Goal: Task Accomplishment & Management: Manage account settings

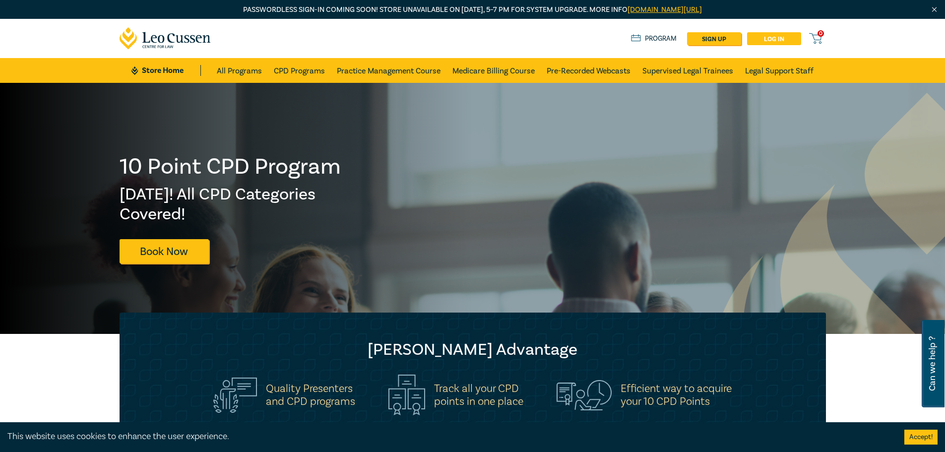
click at [778, 42] on link "Log in" at bounding box center [774, 38] width 54 height 13
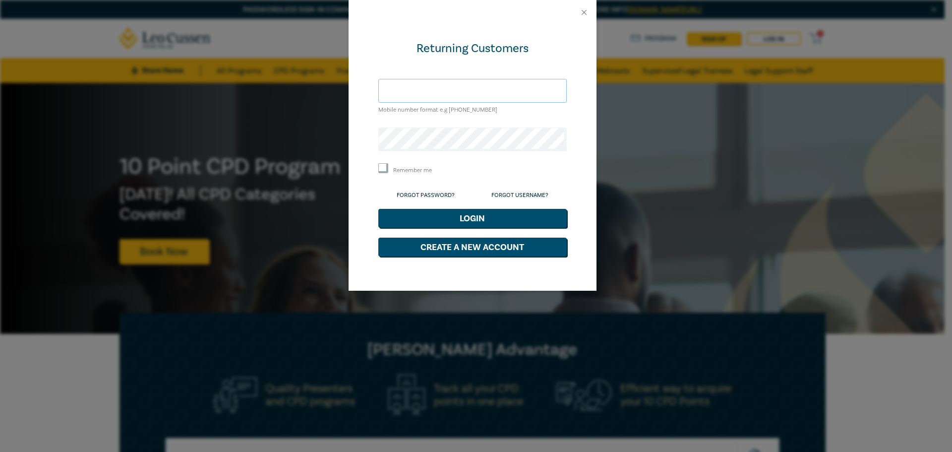
click at [436, 91] on input "text" at bounding box center [472, 91] width 188 height 24
type input "[EMAIL_ADDRESS][DOMAIN_NAME]"
click at [419, 195] on link "Forgot Password?" at bounding box center [426, 194] width 58 height 7
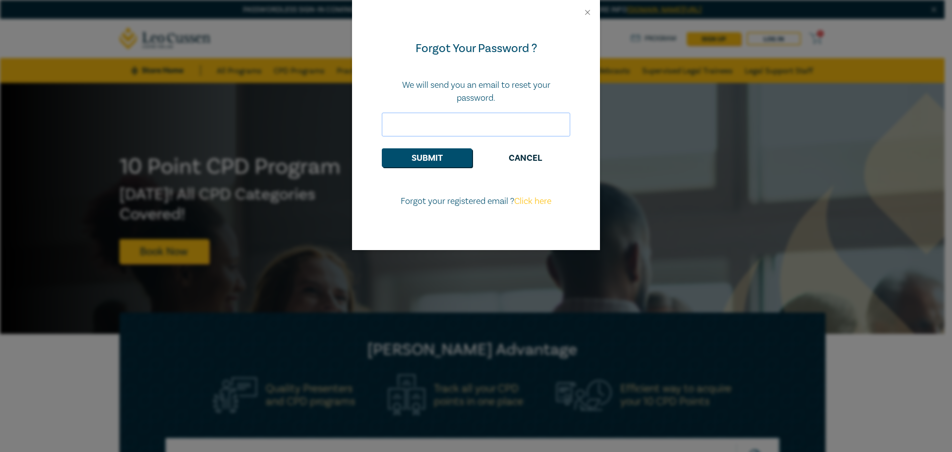
click at [428, 123] on input "email" at bounding box center [476, 125] width 188 height 24
type input "[EMAIL_ADDRESS][DOMAIN_NAME]"
click at [441, 157] on button "Submit" at bounding box center [427, 157] width 90 height 19
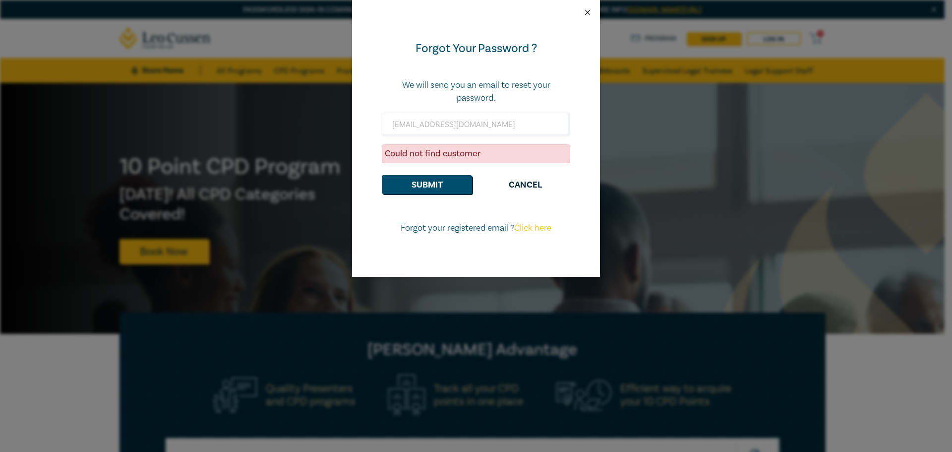
click at [590, 11] on button "Close" at bounding box center [587, 12] width 9 height 9
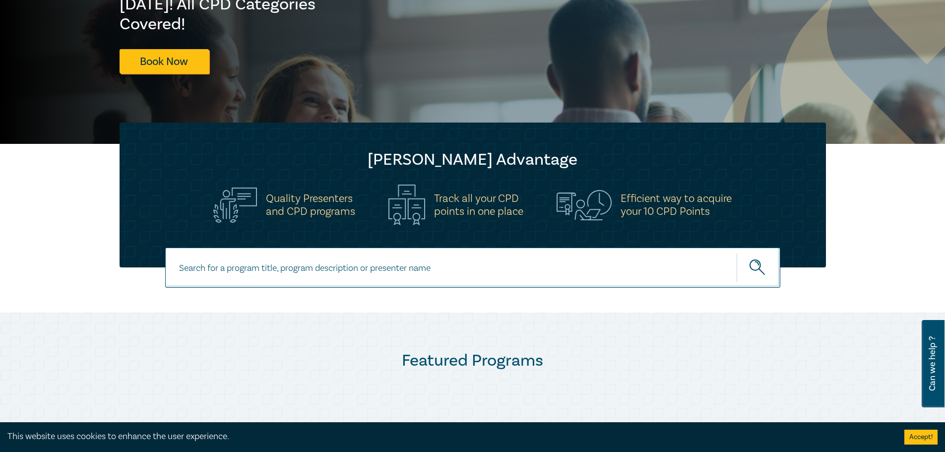
scroll to position [198, 0]
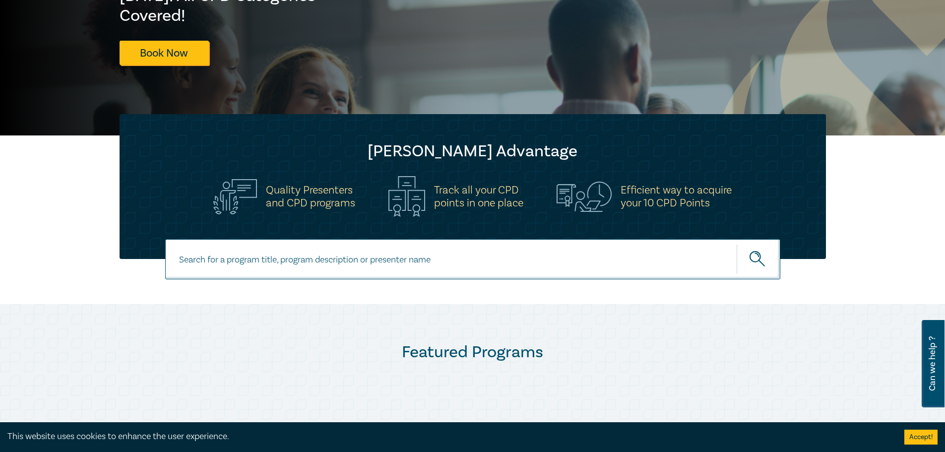
click at [400, 200] on img at bounding box center [406, 196] width 37 height 41
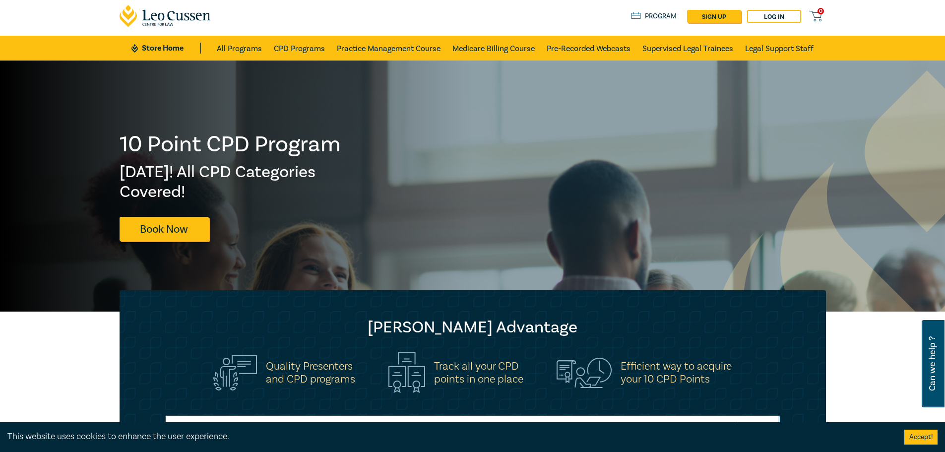
scroll to position [0, 0]
